Goal: Complete application form

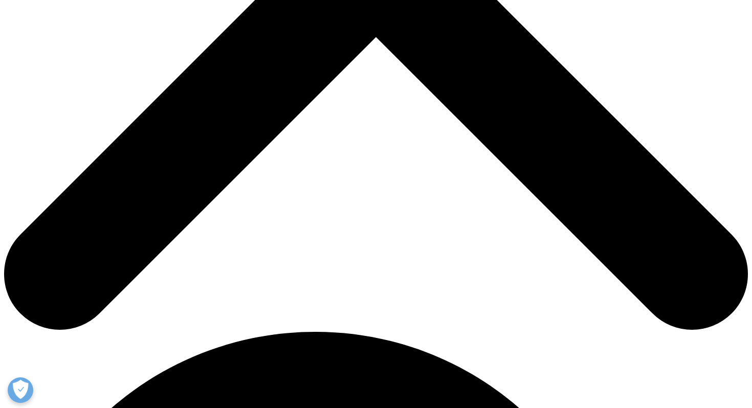
scroll to position [437, 0]
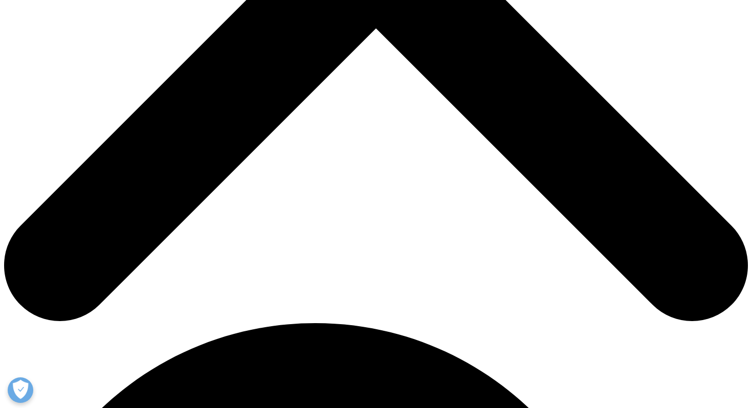
type input "[PERSON_NAME]"
type input "[PERSON_NAME][EMAIL_ADDRESS][PERSON_NAME][DOMAIN_NAME]"
type input "Encare Ab"
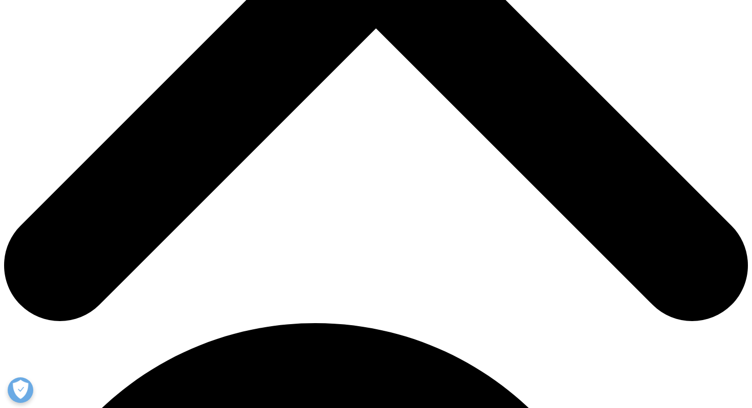
select select "[GEOGRAPHIC_DATA]"
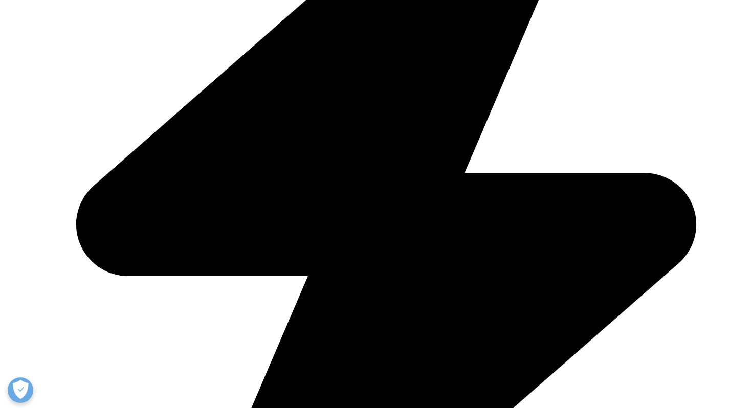
type input "KAM"
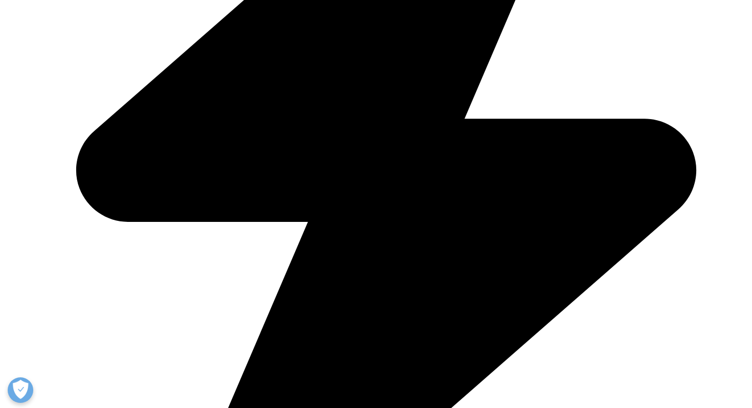
scroll to position [505, 0]
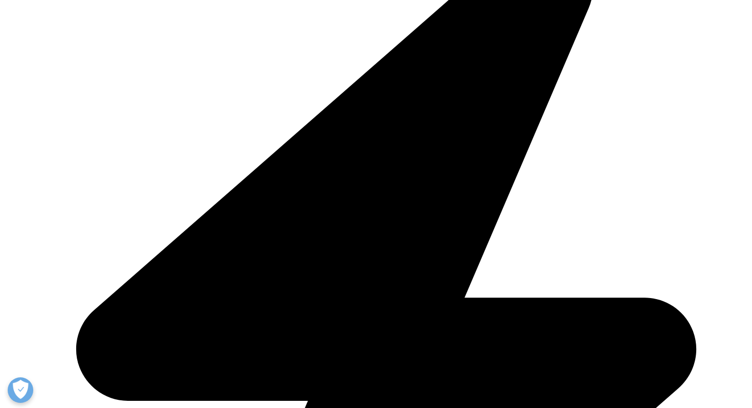
scroll to position [314, 0]
